Goal: Browse casually: Explore the website without a specific task or goal

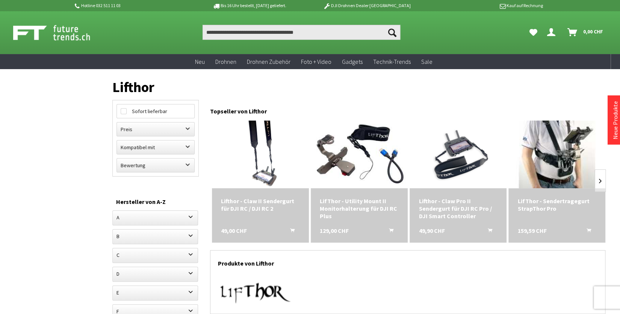
click at [547, 177] on img at bounding box center [557, 154] width 136 height 85
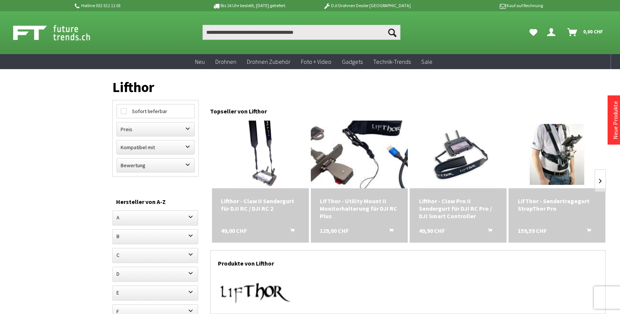
click at [357, 163] on img at bounding box center [360, 154] width 136 height 85
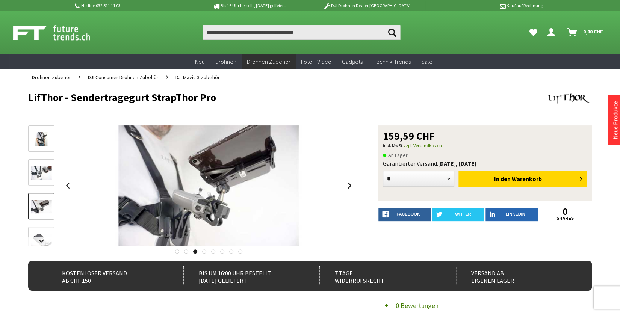
click at [346, 184] on link at bounding box center [349, 186] width 11 height 26
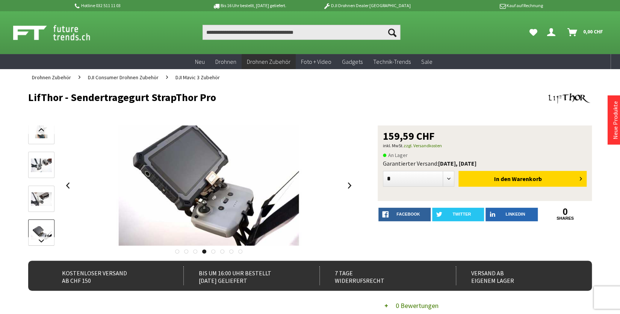
click at [346, 184] on link at bounding box center [349, 186] width 11 height 26
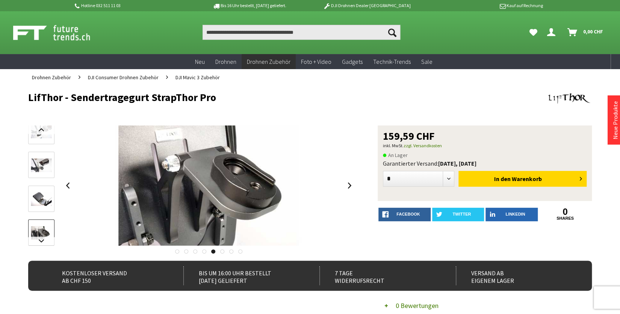
click at [346, 184] on link at bounding box center [349, 186] width 11 height 26
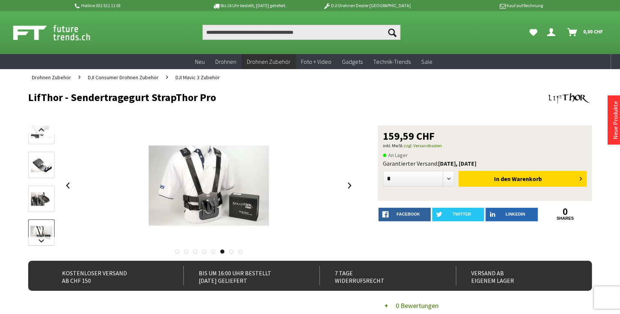
click at [346, 184] on link at bounding box center [349, 186] width 11 height 26
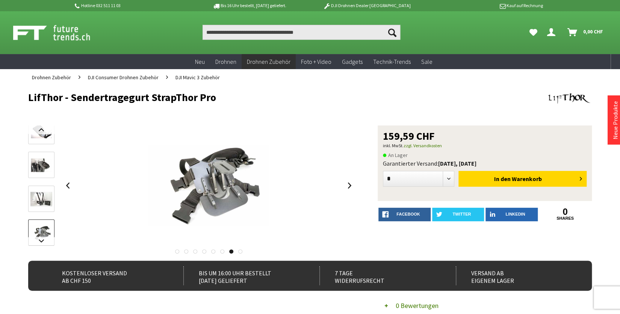
click at [346, 184] on link at bounding box center [349, 186] width 11 height 26
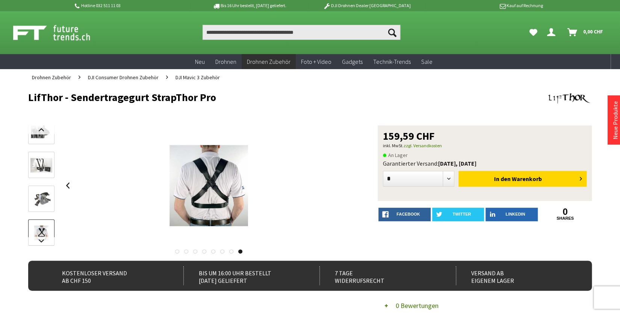
click at [346, 184] on div at bounding box center [209, 186] width 294 height 120
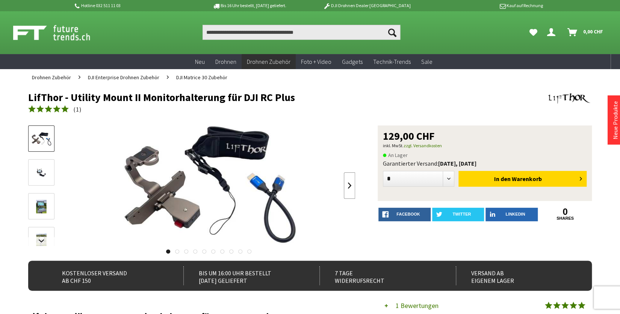
click at [345, 183] on link at bounding box center [349, 186] width 11 height 26
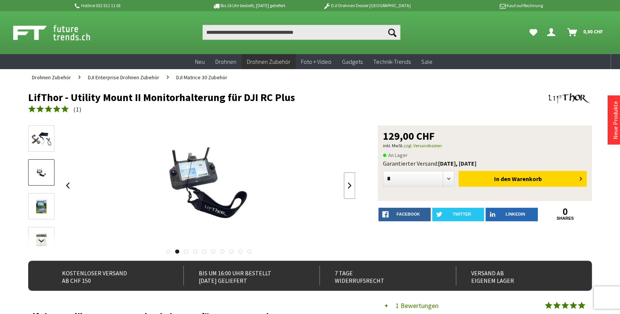
click at [345, 183] on link at bounding box center [349, 186] width 11 height 26
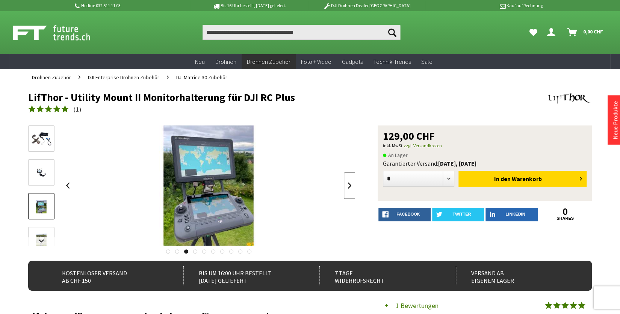
click at [345, 183] on link at bounding box center [349, 186] width 11 height 26
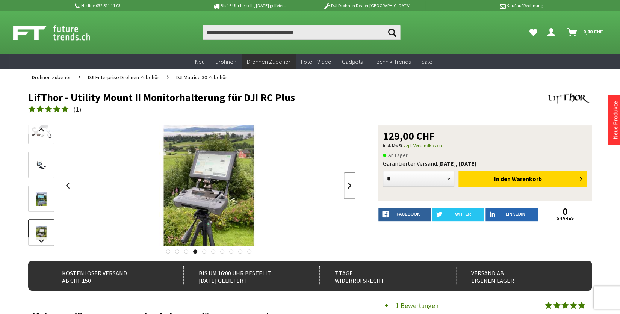
click at [345, 183] on link at bounding box center [349, 186] width 11 height 26
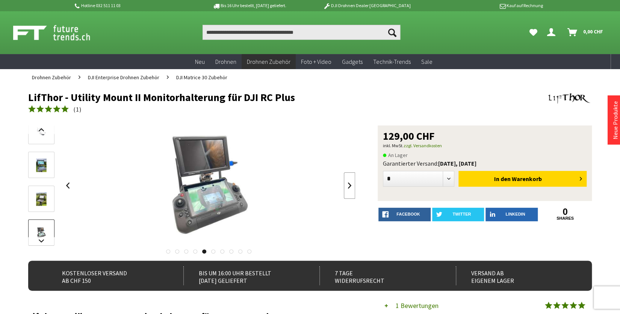
click at [345, 183] on link at bounding box center [349, 186] width 11 height 26
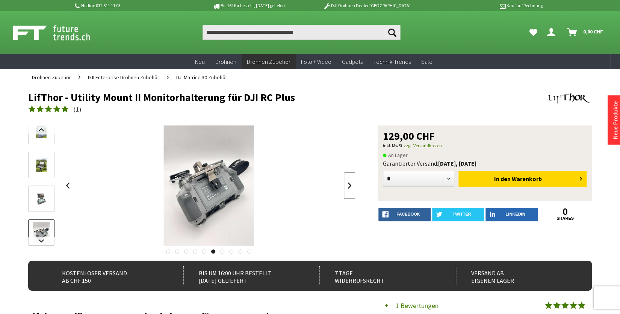
click at [345, 183] on link at bounding box center [349, 186] width 11 height 26
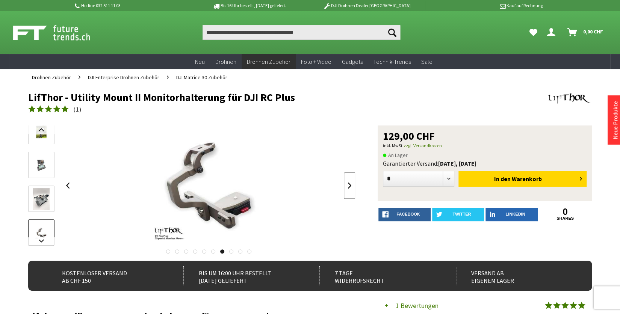
click at [345, 183] on link at bounding box center [349, 186] width 11 height 26
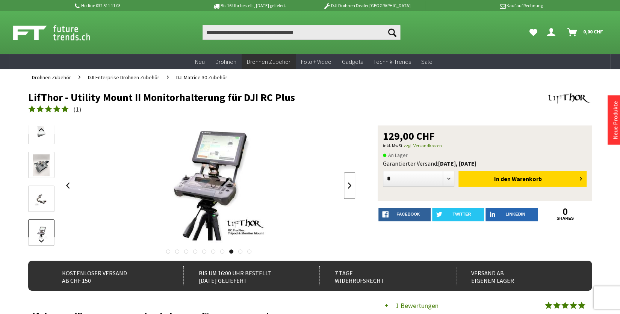
click at [346, 183] on link at bounding box center [349, 186] width 11 height 26
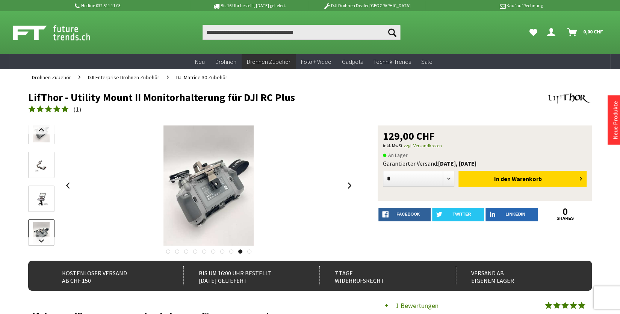
click at [349, 182] on link at bounding box center [349, 186] width 11 height 26
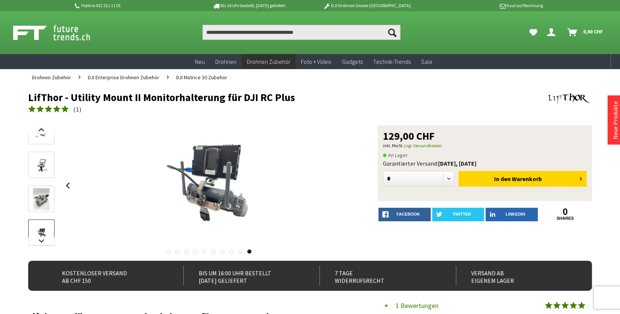
click at [349, 182] on div at bounding box center [209, 186] width 294 height 120
